Goal: Browse casually

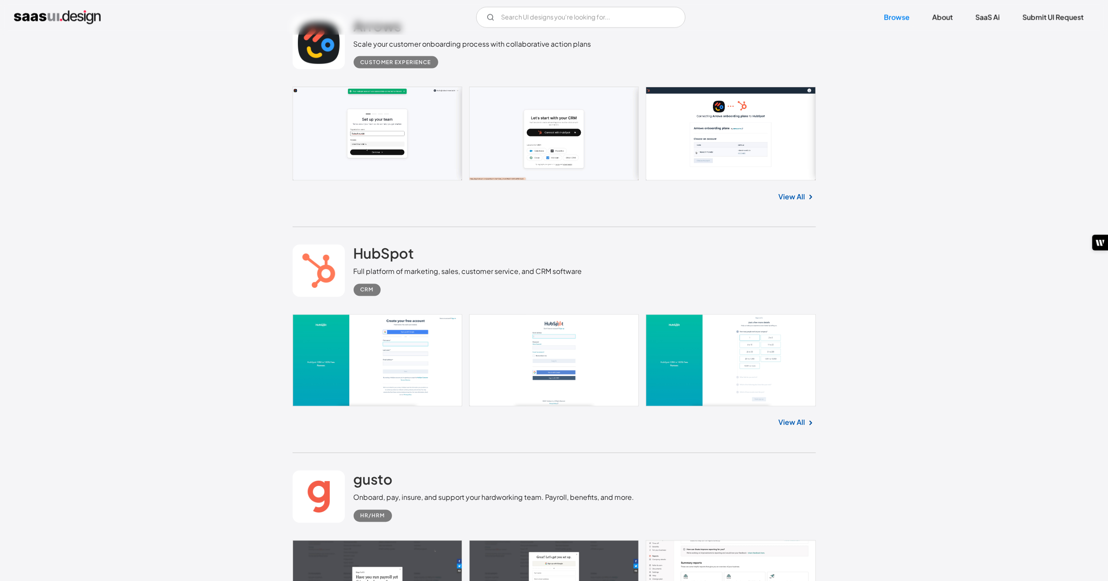
scroll to position [14945, 0]
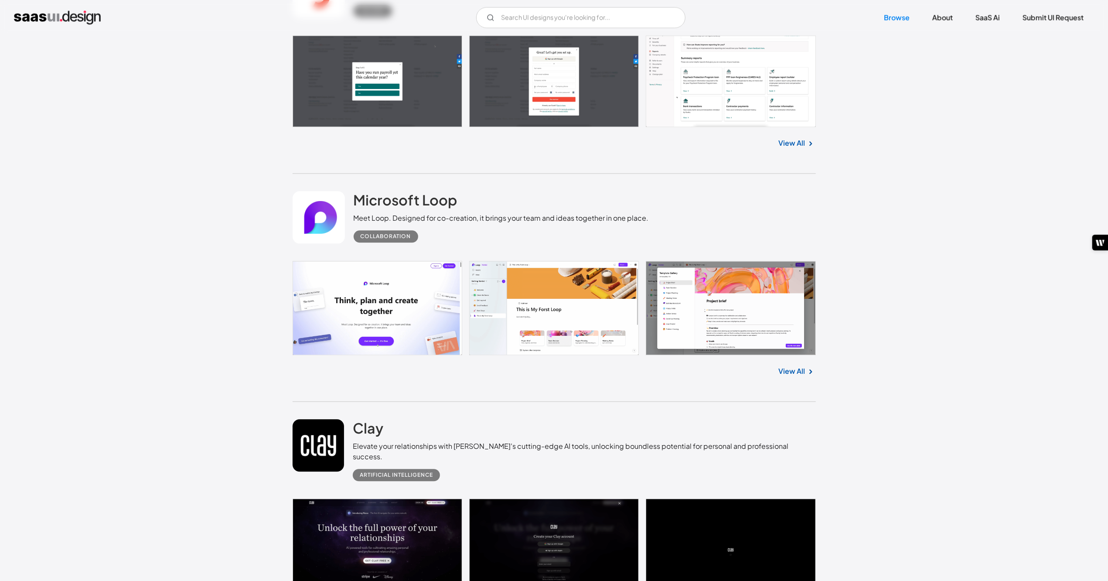
scroll to position [15248, 0]
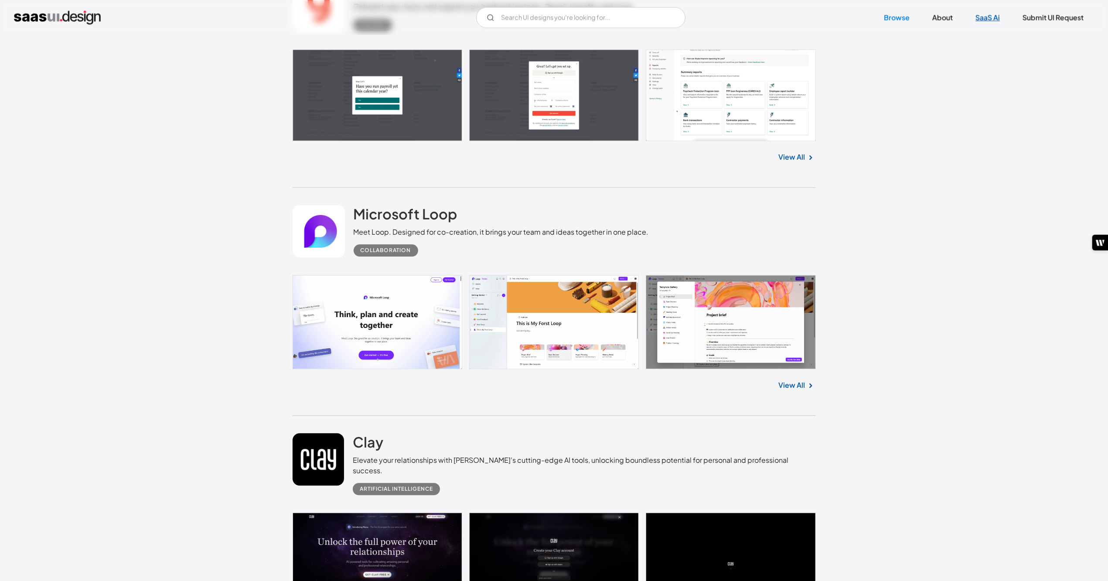
scroll to position [15161, 0]
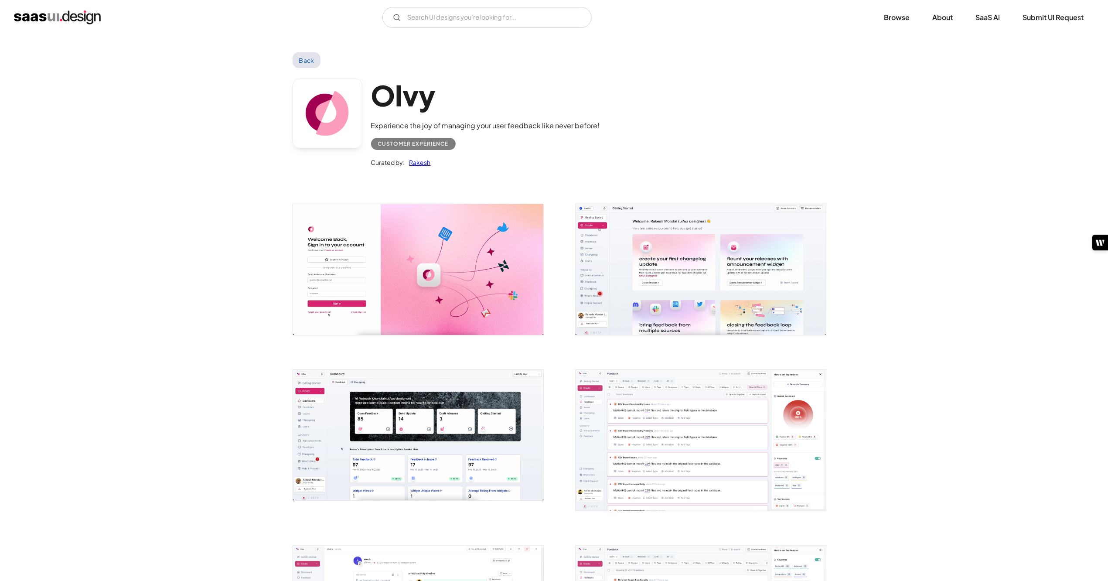
click at [417, 281] on img "open lightbox" at bounding box center [418, 269] width 250 height 130
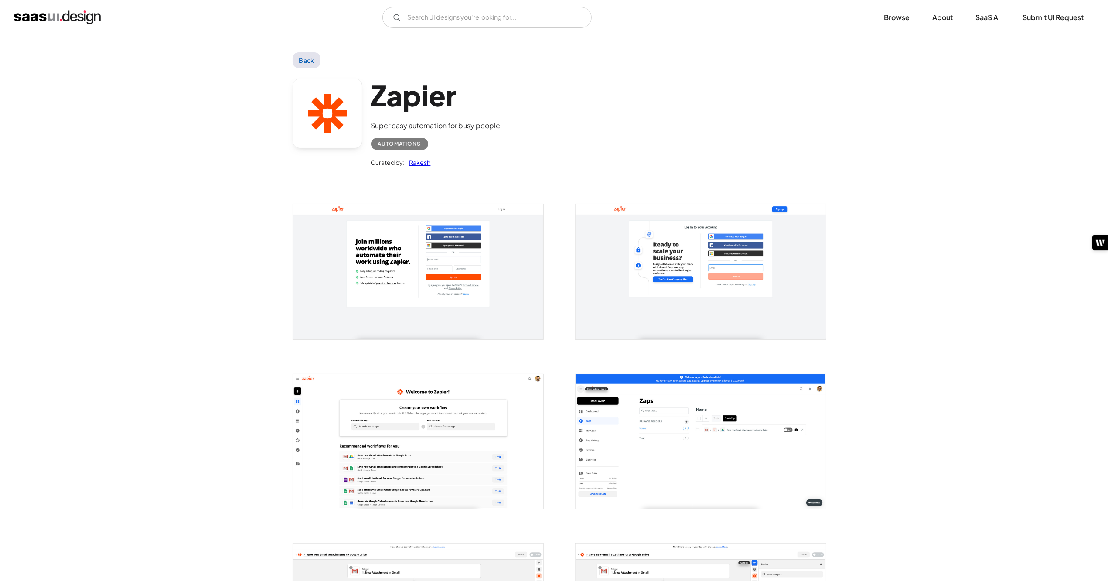
click at [482, 271] on img "open lightbox" at bounding box center [418, 271] width 250 height 135
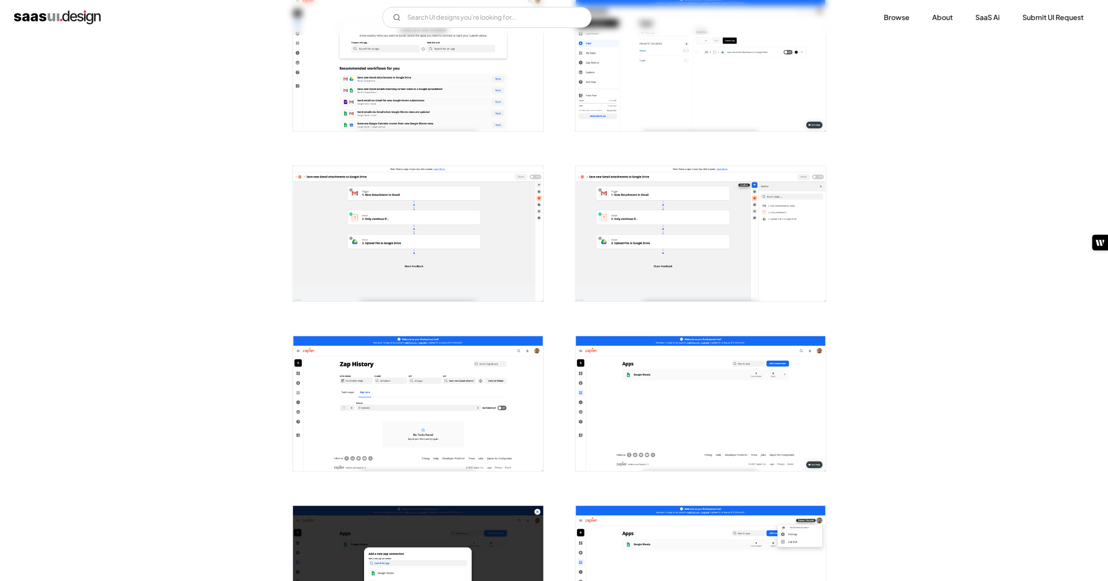
scroll to position [186, 0]
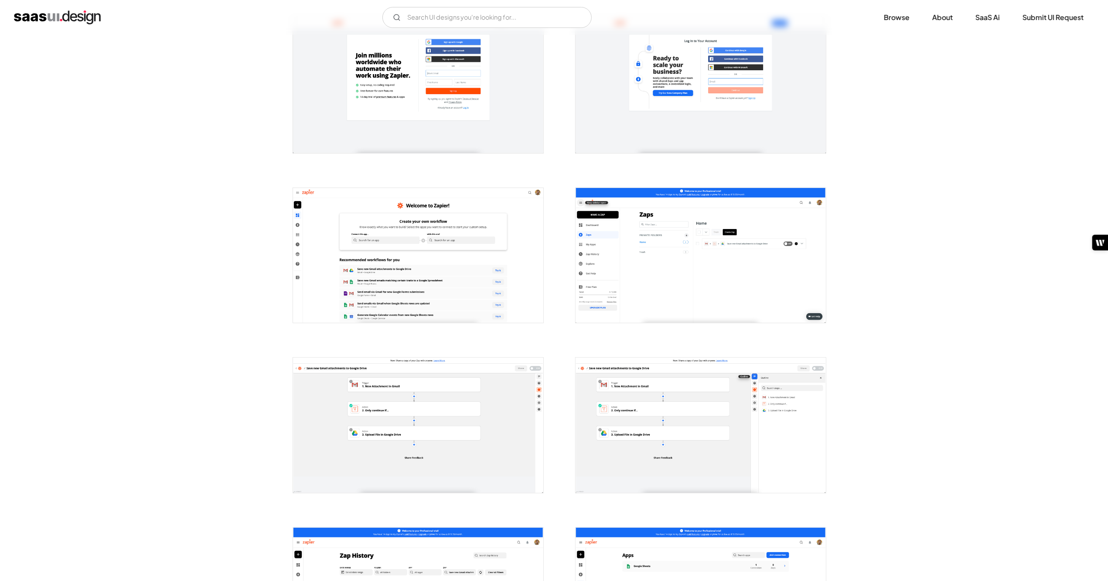
click at [425, 393] on img "open lightbox" at bounding box center [418, 424] width 250 height 135
